Goal: Navigation & Orientation: Understand site structure

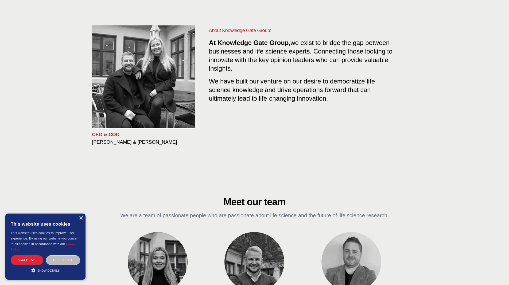
scroll to position [80, 0]
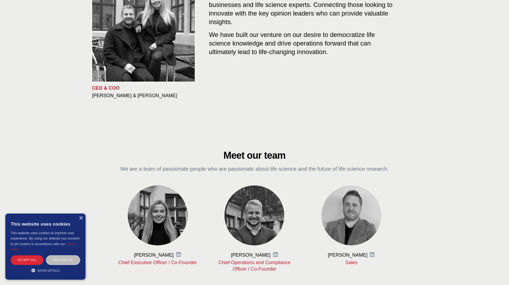
drag, startPoint x: 50, startPoint y: 124, endPoint x: 72, endPoint y: 130, distance: 23.3
drag, startPoint x: 72, startPoint y: 130, endPoint x: 307, endPoint y: 105, distance: 235.5
click at [307, 106] on div "CEO & COO [PERSON_NAME] & [PERSON_NAME] About Knowledge Gate Group: At Knowledg…" at bounding box center [255, 40] width 342 height 170
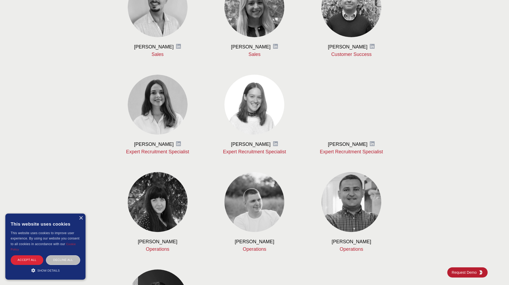
scroll to position [401, 0]
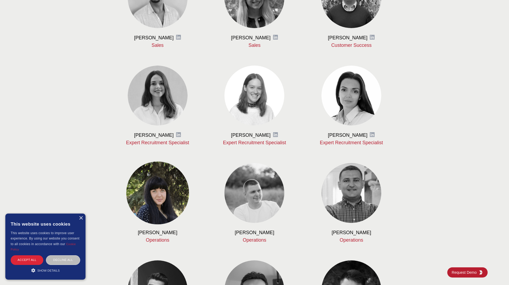
click at [162, 199] on img at bounding box center [157, 192] width 63 height 63
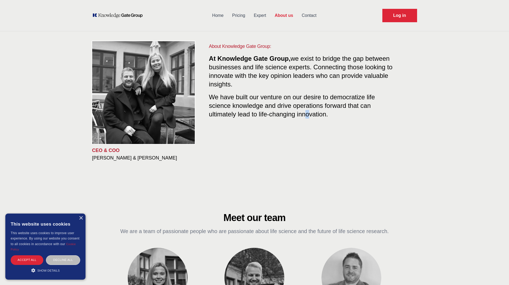
scroll to position [0, 0]
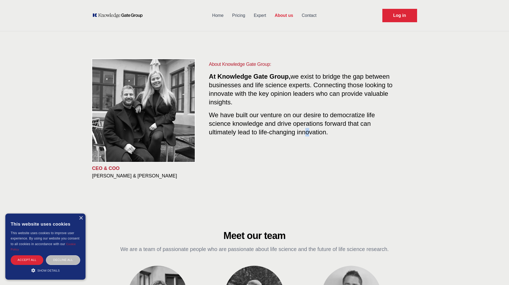
click at [222, 17] on link "Home" at bounding box center [218, 16] width 20 height 14
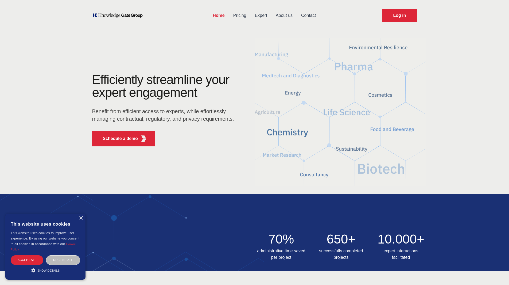
click at [242, 14] on link "Pricing" at bounding box center [240, 16] width 22 height 14
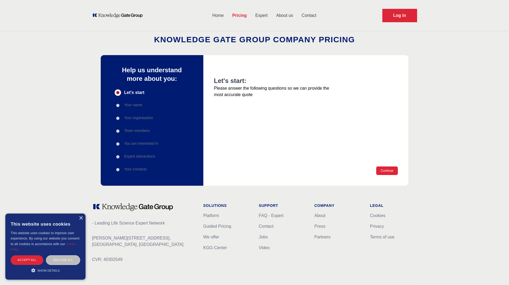
click at [263, 16] on link "Expert" at bounding box center [261, 16] width 21 height 14
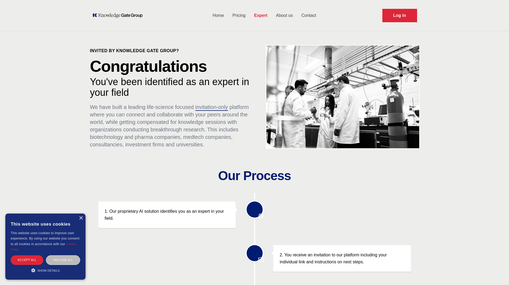
click at [282, 13] on link "About us" at bounding box center [284, 16] width 25 height 14
